Goal: Task Accomplishment & Management: Complete application form

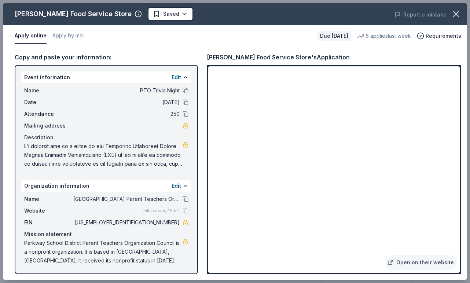
scroll to position [63, 0]
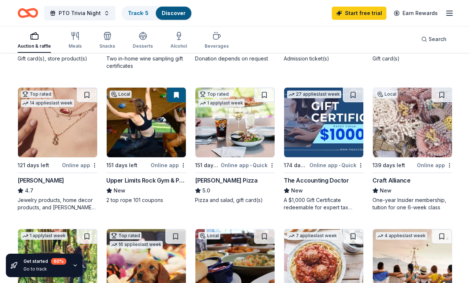
scroll to position [190, 0]
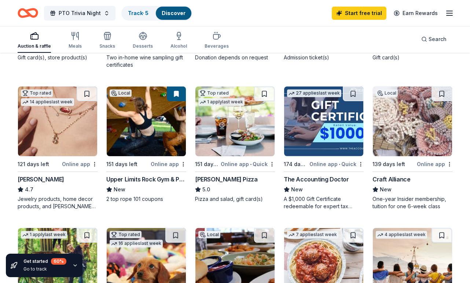
click at [401, 124] on img at bounding box center [412, 122] width 79 height 70
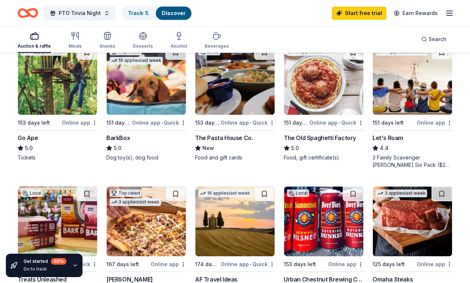
scroll to position [374, 0]
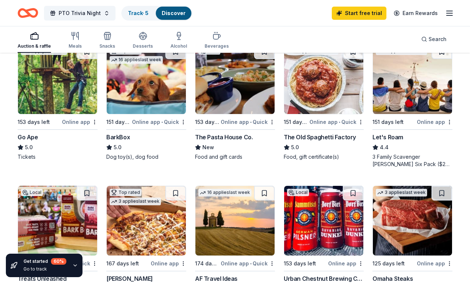
click at [247, 79] on img at bounding box center [235, 79] width 79 height 70
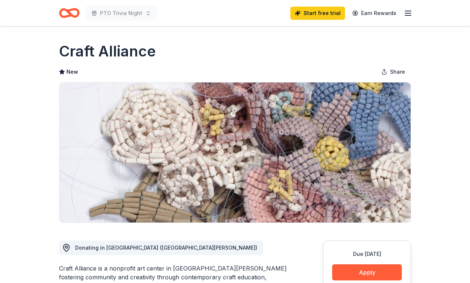
scroll to position [54, 0]
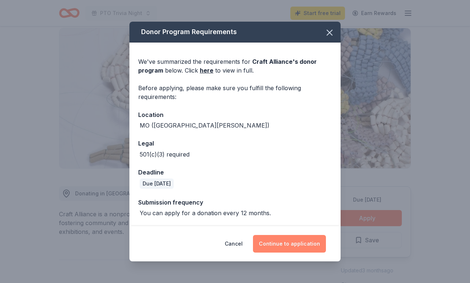
click at [306, 243] on button "Continue to application" at bounding box center [289, 244] width 73 height 18
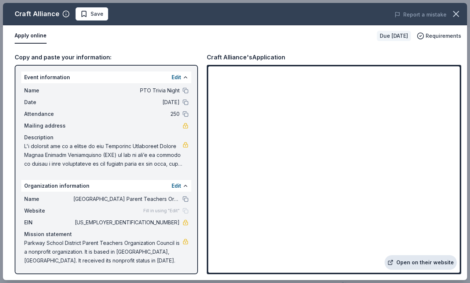
click at [414, 260] on link "Open on their website" at bounding box center [421, 262] width 72 height 15
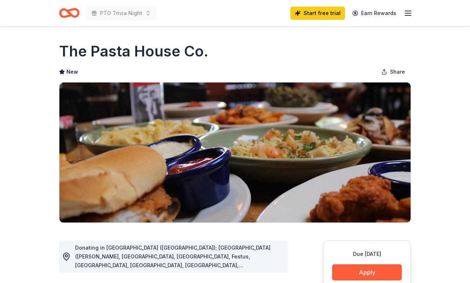
click at [365, 264] on button "Apply" at bounding box center [367, 272] width 70 height 16
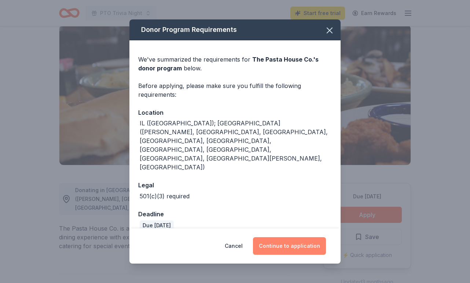
click at [289, 237] on button "Continue to application" at bounding box center [289, 246] width 73 height 18
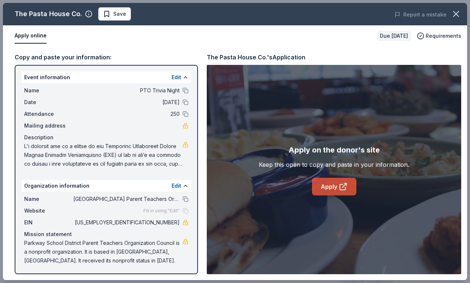
click at [334, 189] on link "Apply" at bounding box center [334, 187] width 44 height 18
